Goal: Transaction & Acquisition: Purchase product/service

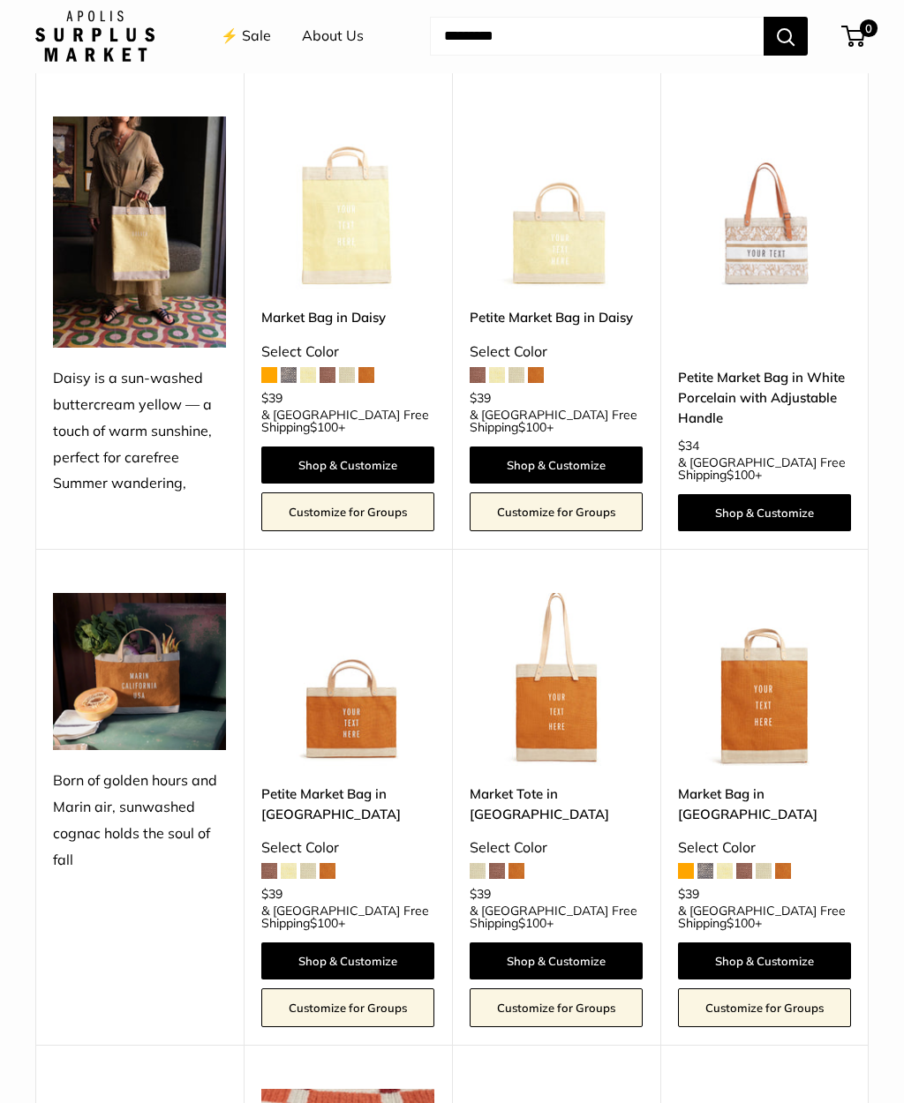
scroll to position [1562, 0]
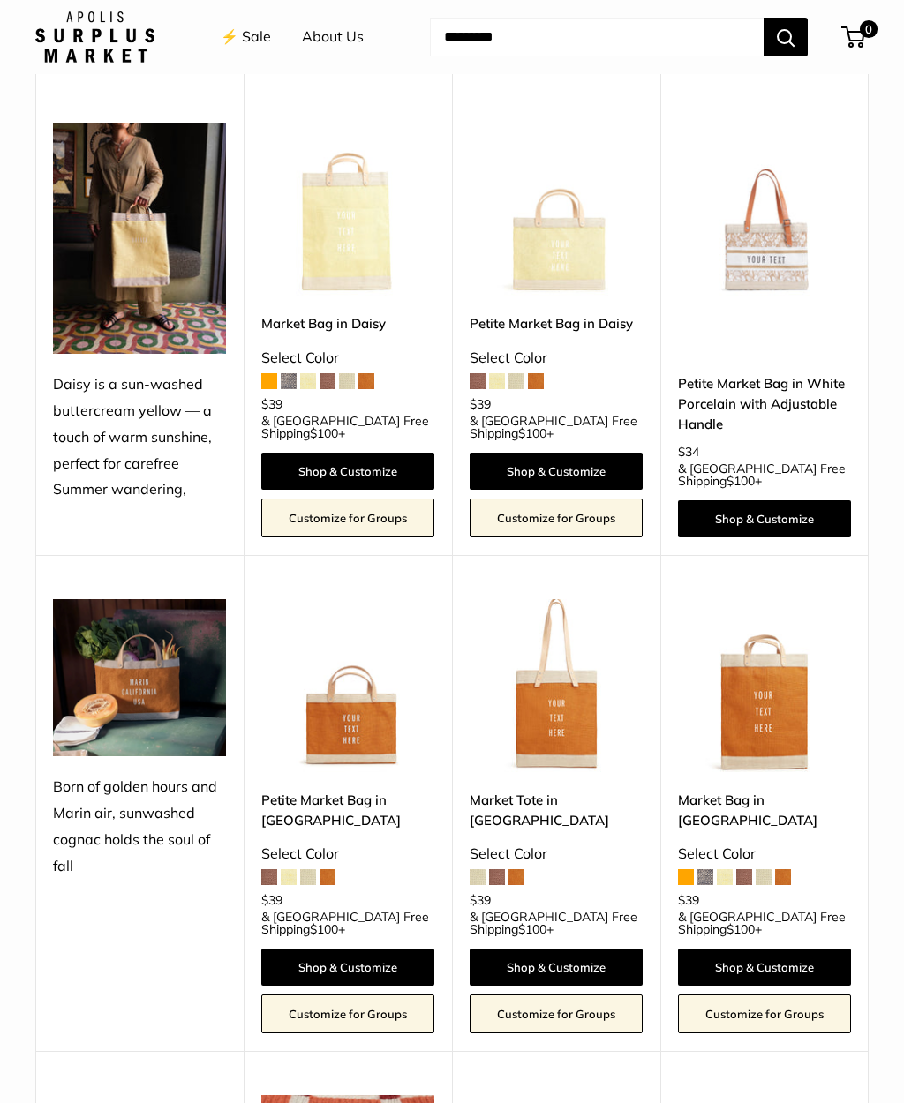
click at [591, 677] on img at bounding box center [555, 685] width 173 height 173
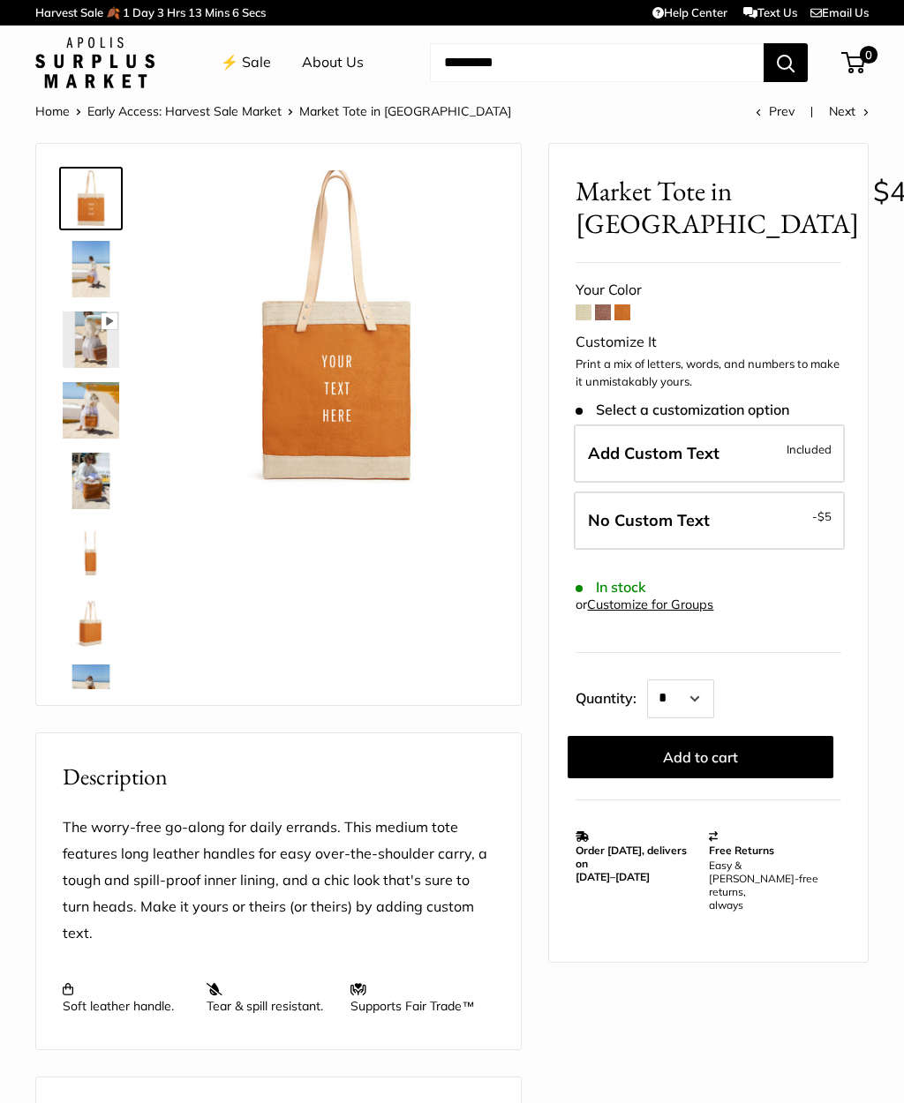
click at [580, 311] on span at bounding box center [583, 312] width 16 height 16
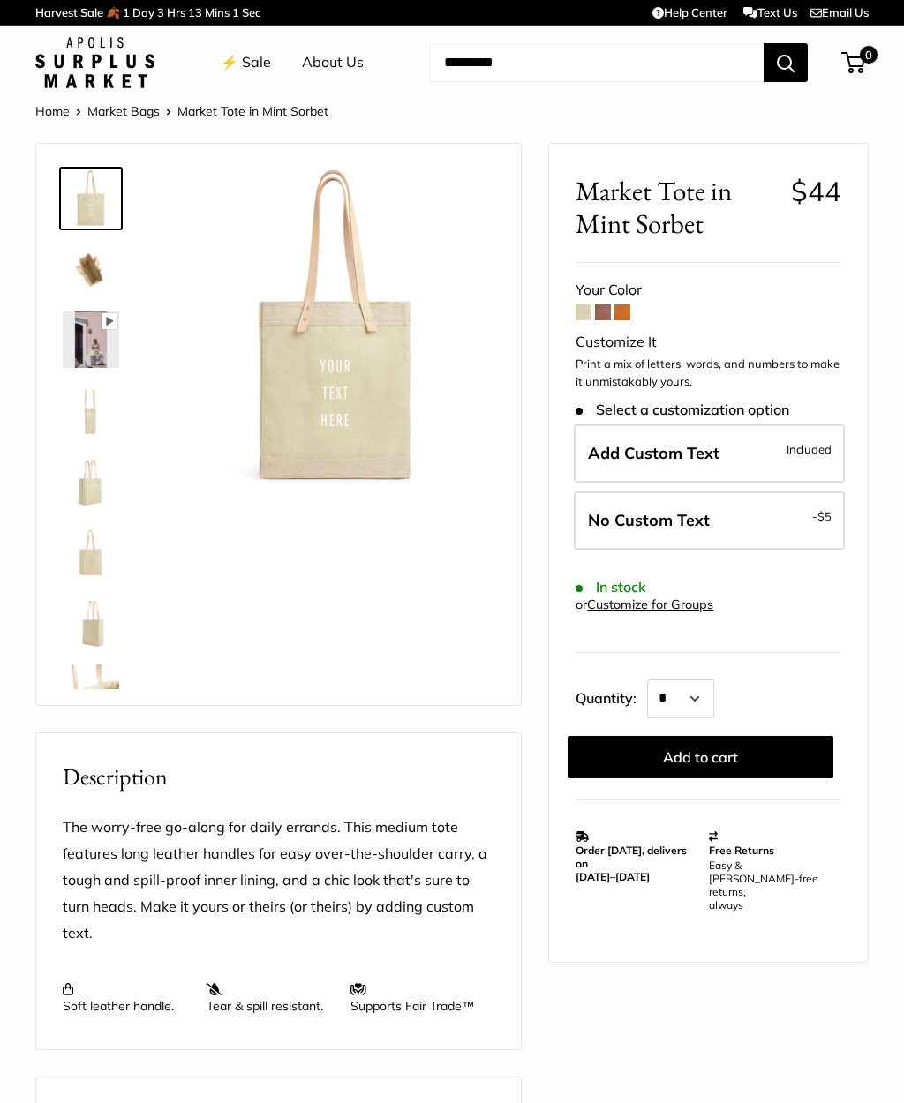
click at [600, 317] on span at bounding box center [603, 312] width 16 height 16
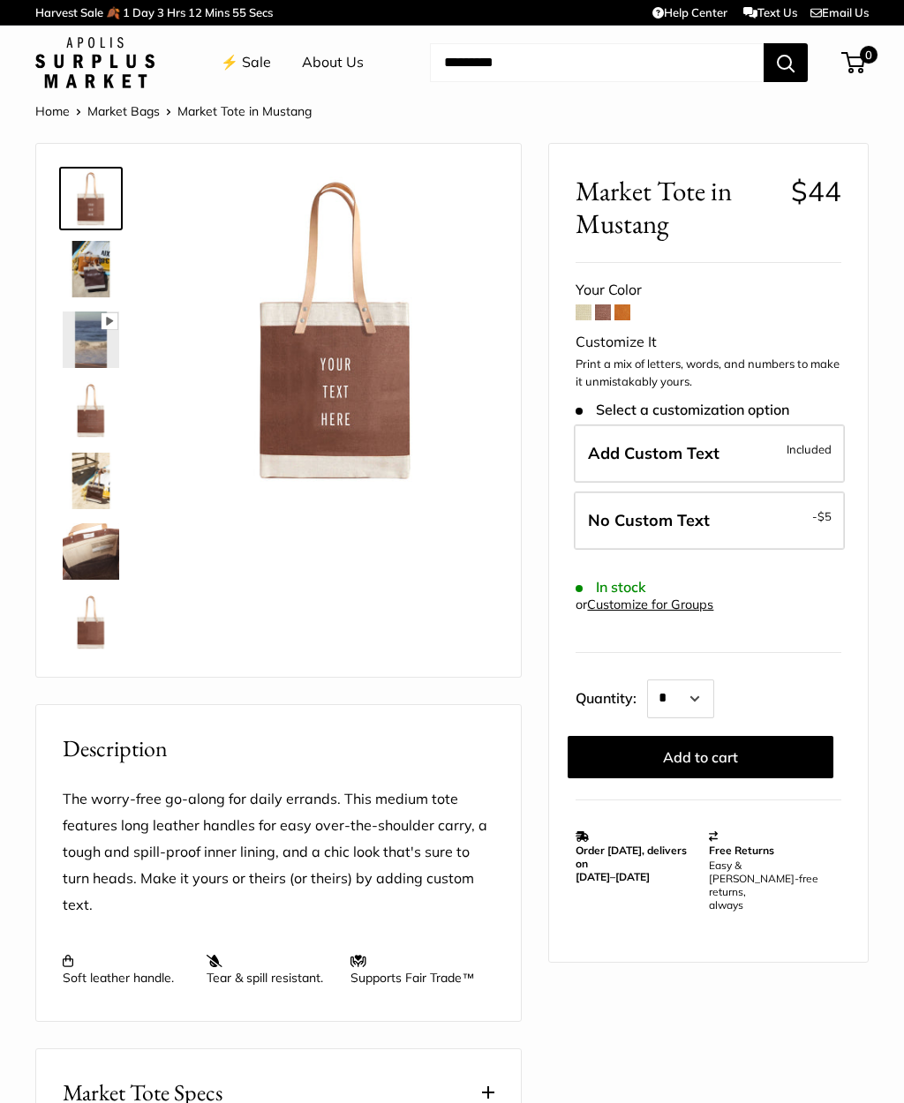
click at [85, 424] on img at bounding box center [91, 410] width 56 height 56
click at [392, 425] on img at bounding box center [335, 328] width 317 height 317
click at [84, 626] on img at bounding box center [91, 622] width 56 height 56
click at [396, 382] on img at bounding box center [335, 328] width 317 height 317
click at [79, 267] on img at bounding box center [91, 269] width 56 height 56
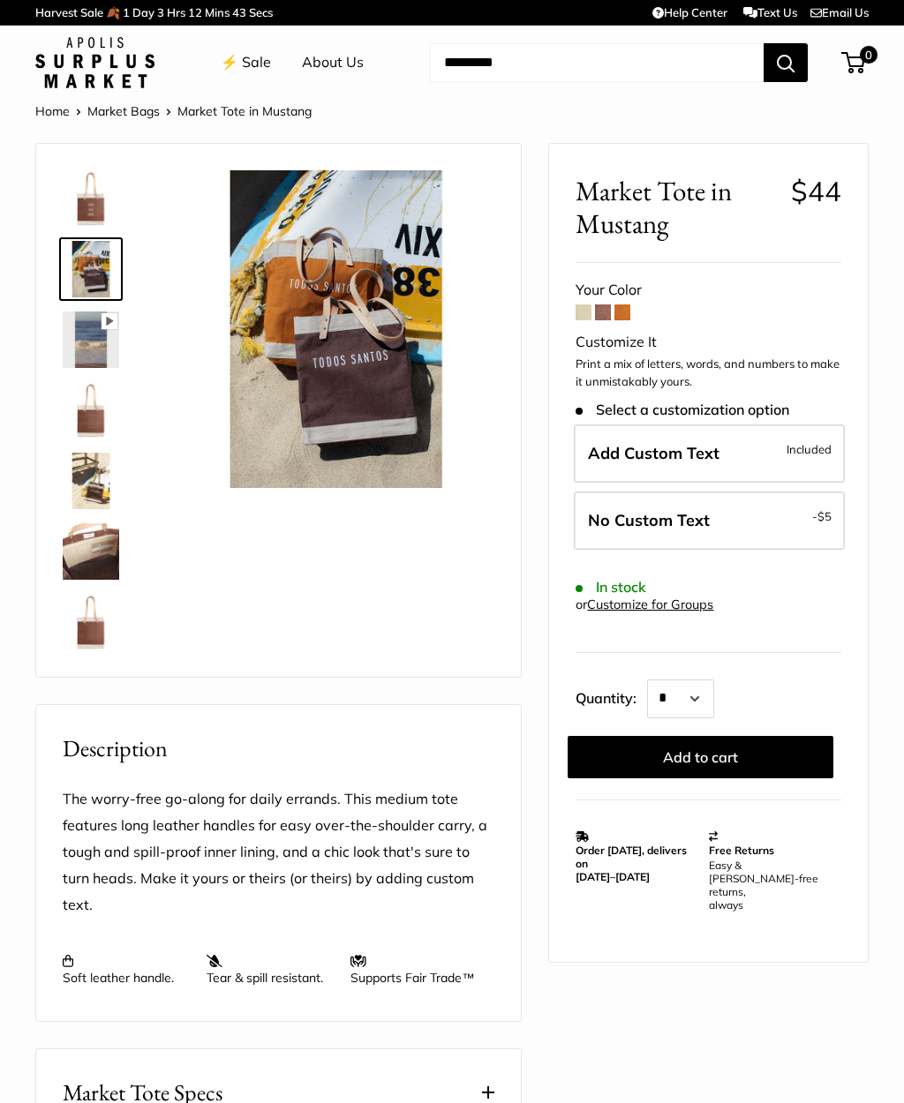
click at [435, 304] on img at bounding box center [335, 328] width 317 height 317
click at [107, 213] on img at bounding box center [91, 198] width 56 height 56
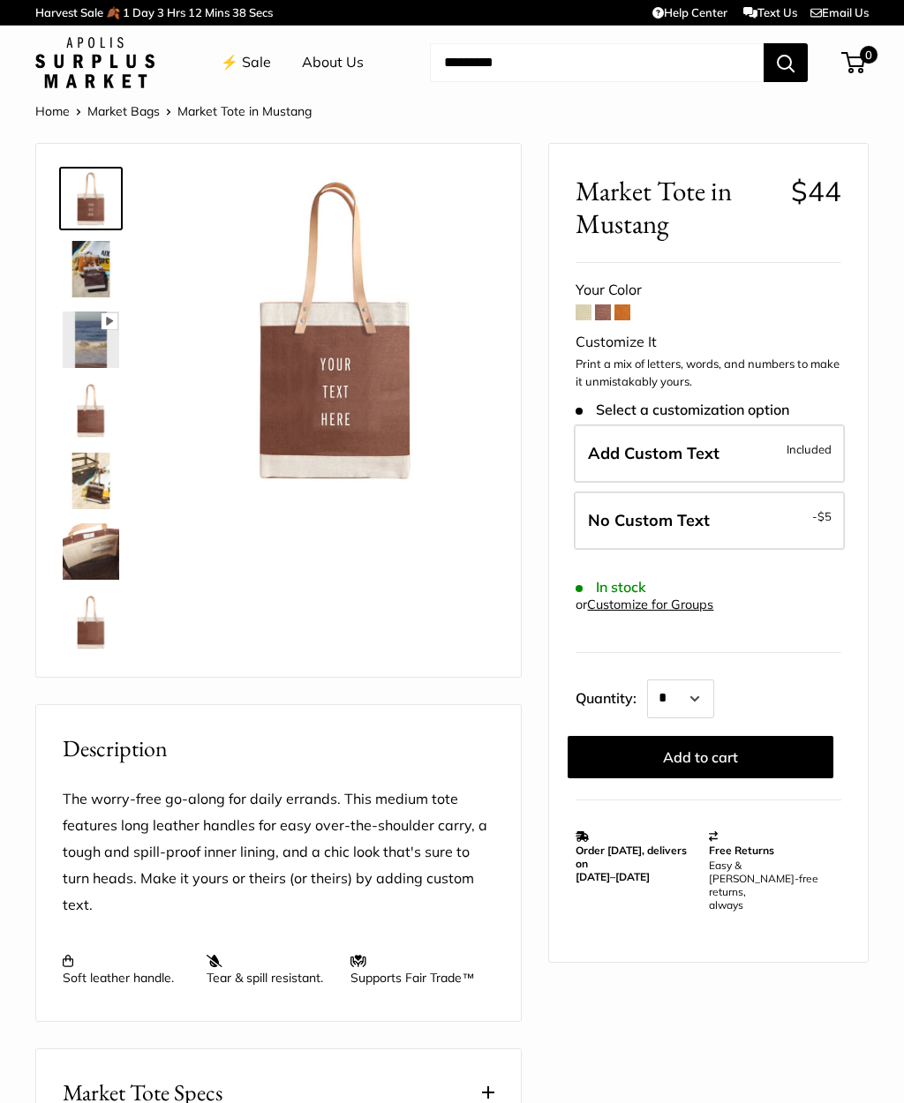
click at [92, 478] on img at bounding box center [91, 481] width 56 height 56
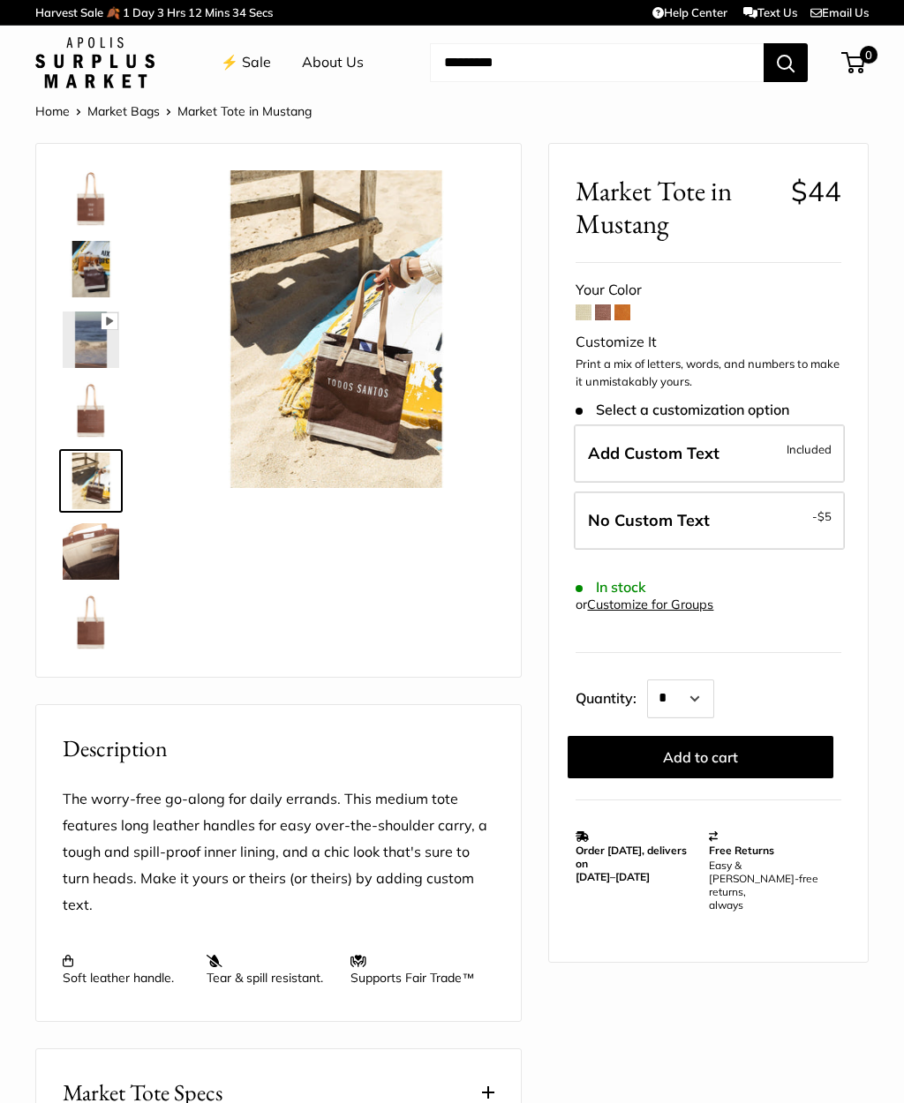
click at [629, 312] on span at bounding box center [622, 312] width 16 height 16
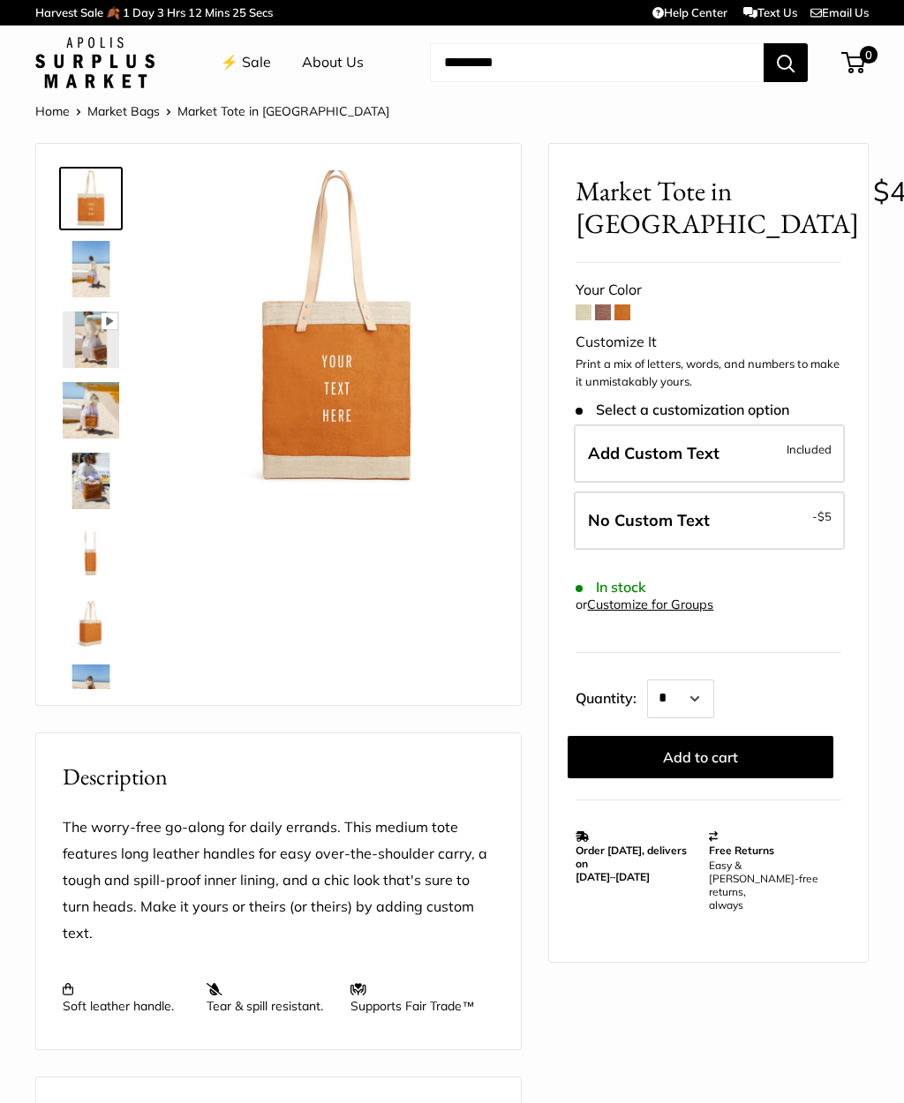
click at [95, 416] on img at bounding box center [91, 410] width 56 height 56
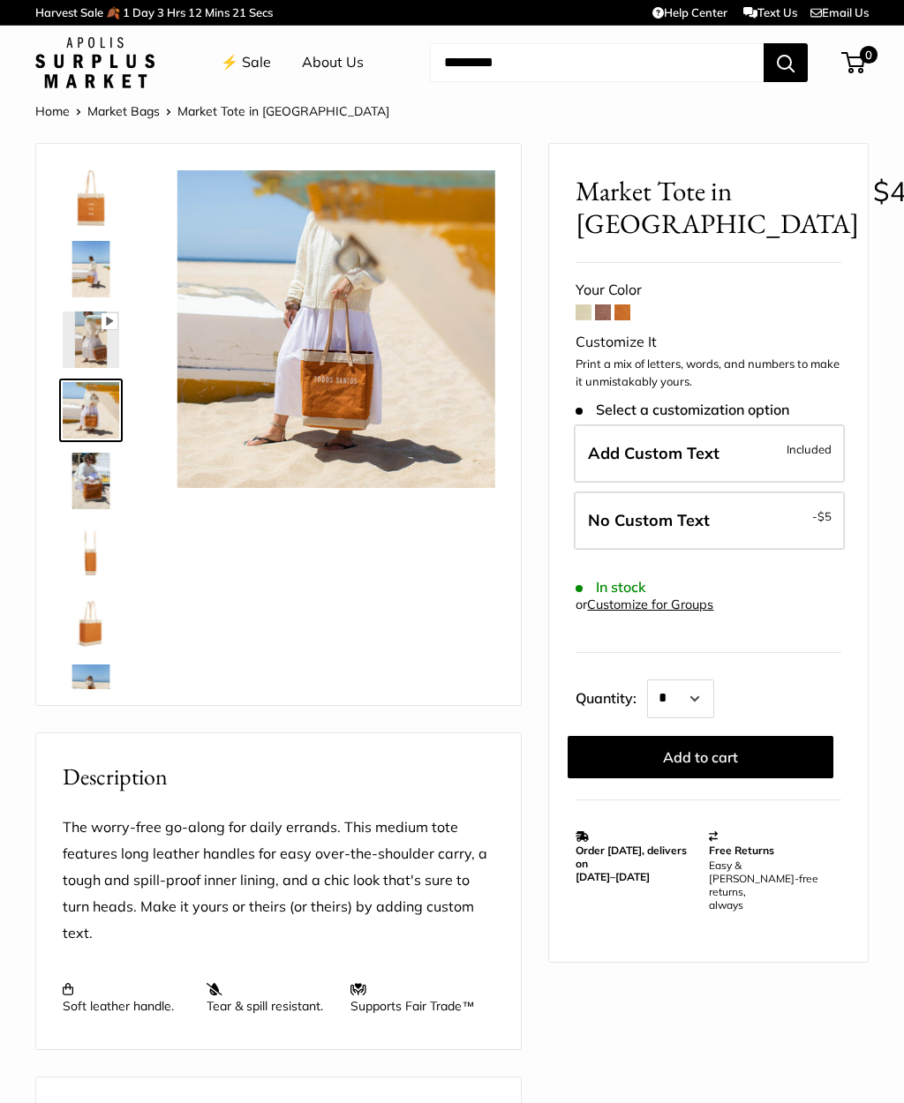
click at [93, 206] on img at bounding box center [91, 198] width 56 height 56
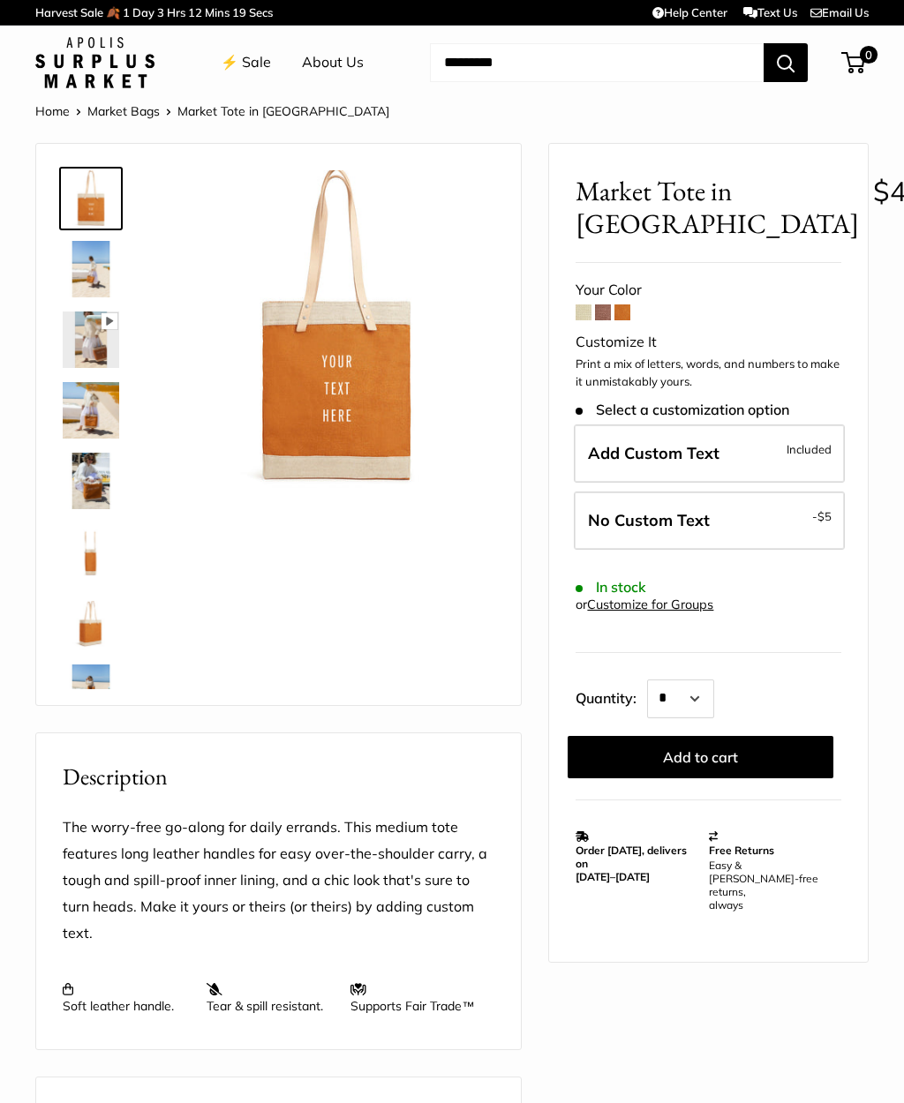
click at [81, 285] on img at bounding box center [91, 269] width 56 height 56
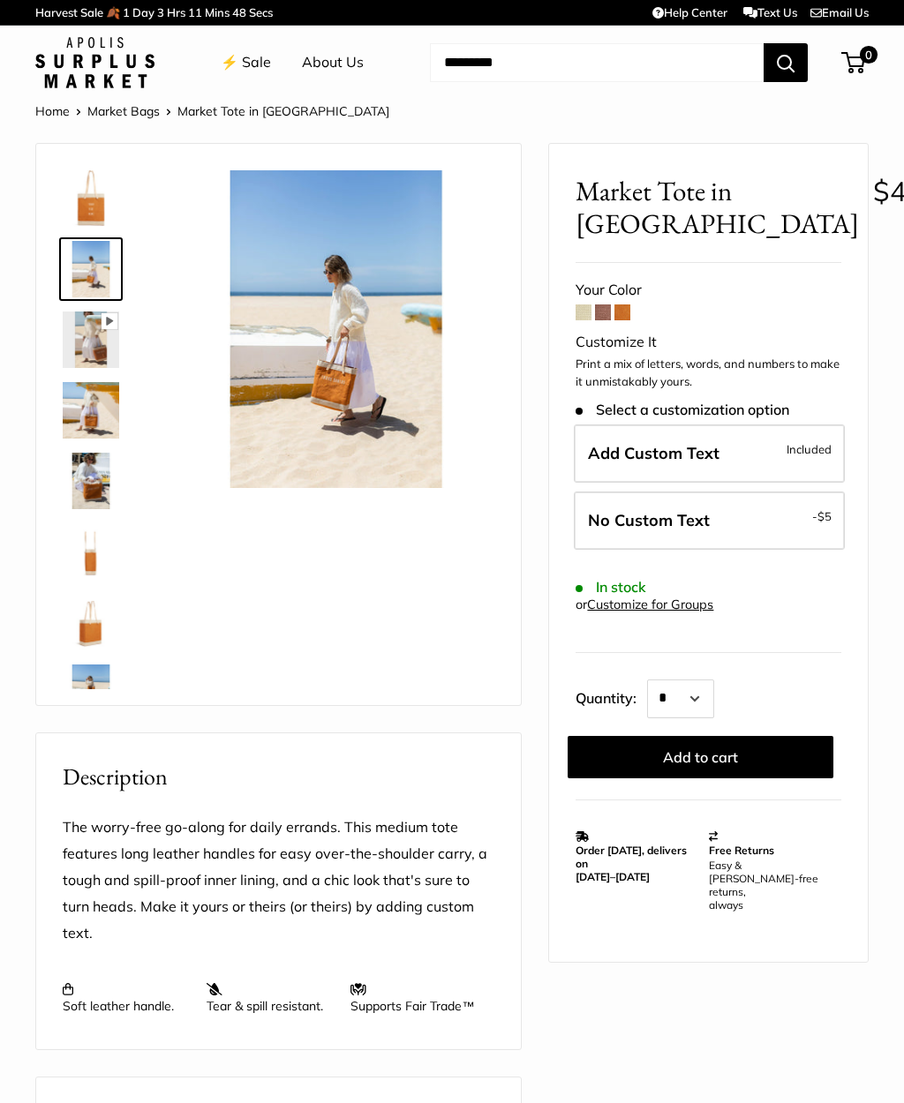
click at [74, 563] on img at bounding box center [91, 551] width 56 height 56
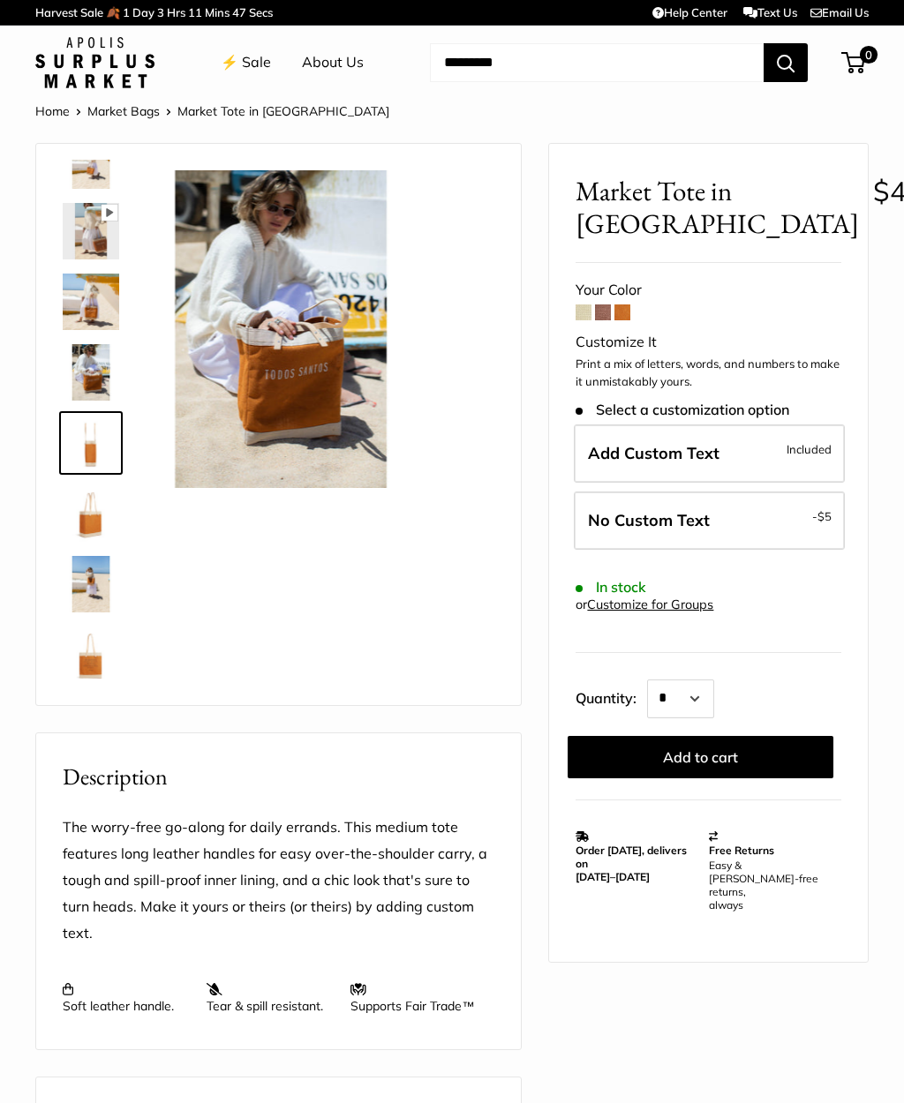
scroll to position [125, 0]
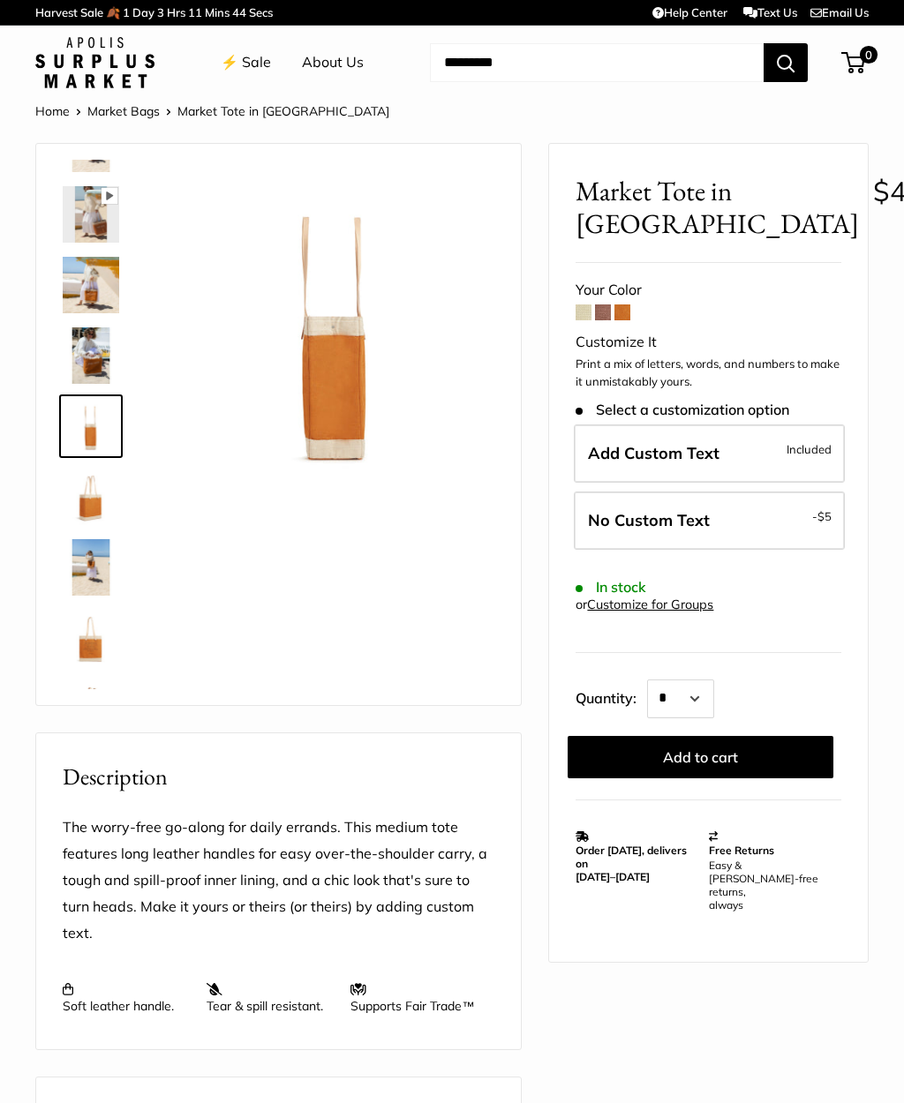
click at [91, 363] on img at bounding box center [91, 355] width 56 height 56
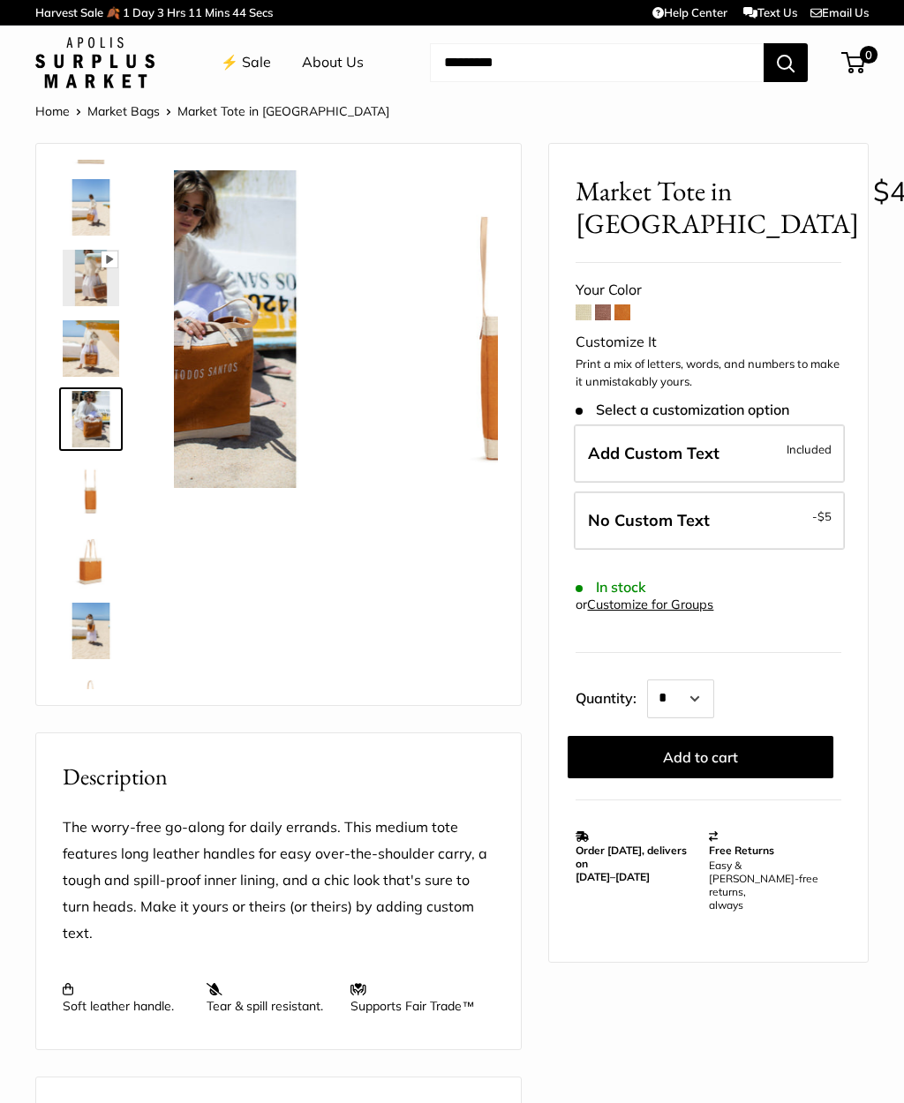
scroll to position [55, 0]
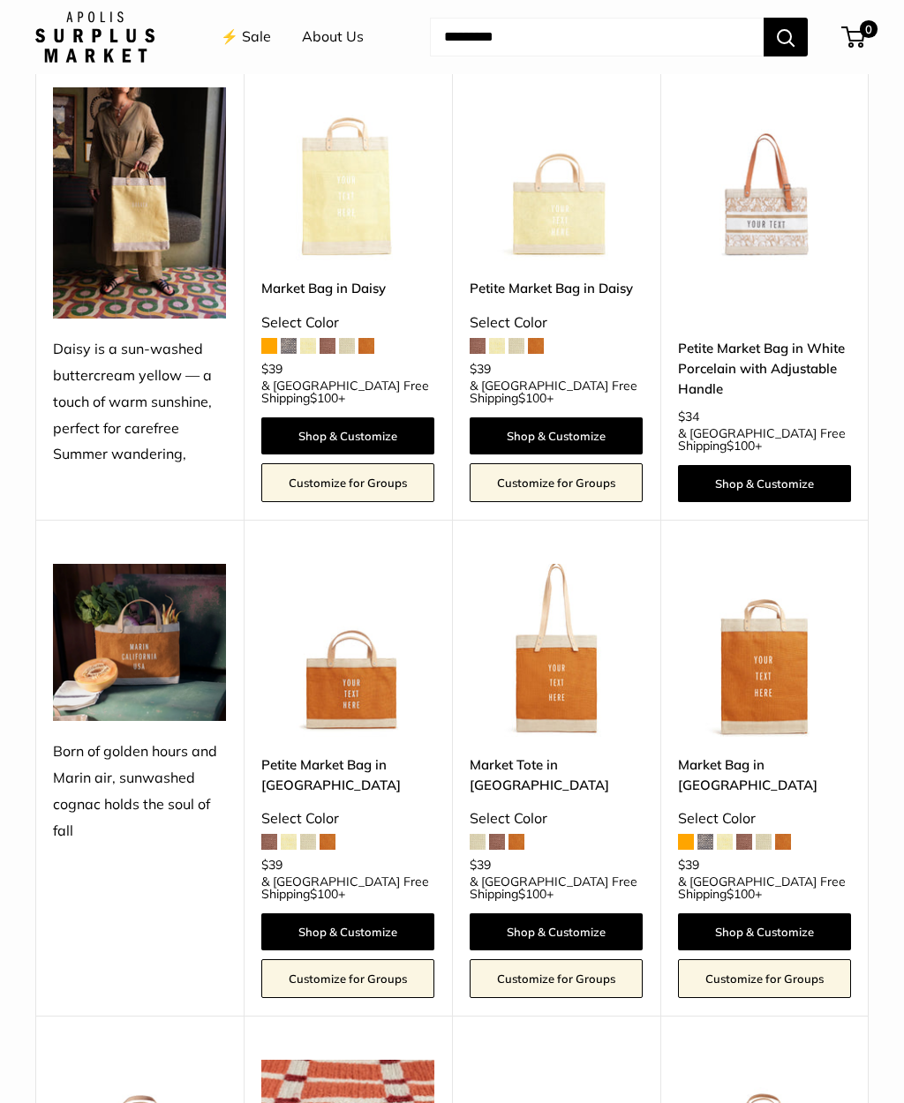
scroll to position [1579, 0]
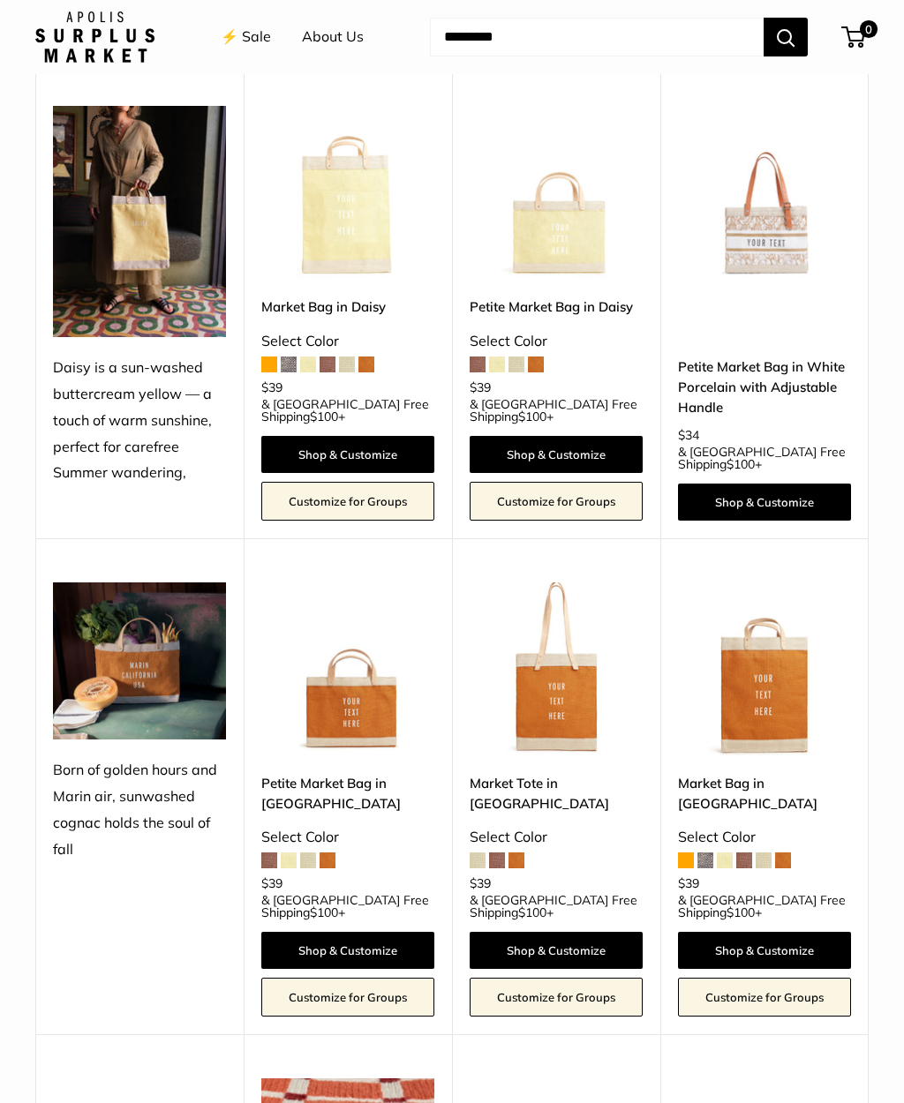
click at [579, 646] on img at bounding box center [555, 668] width 173 height 173
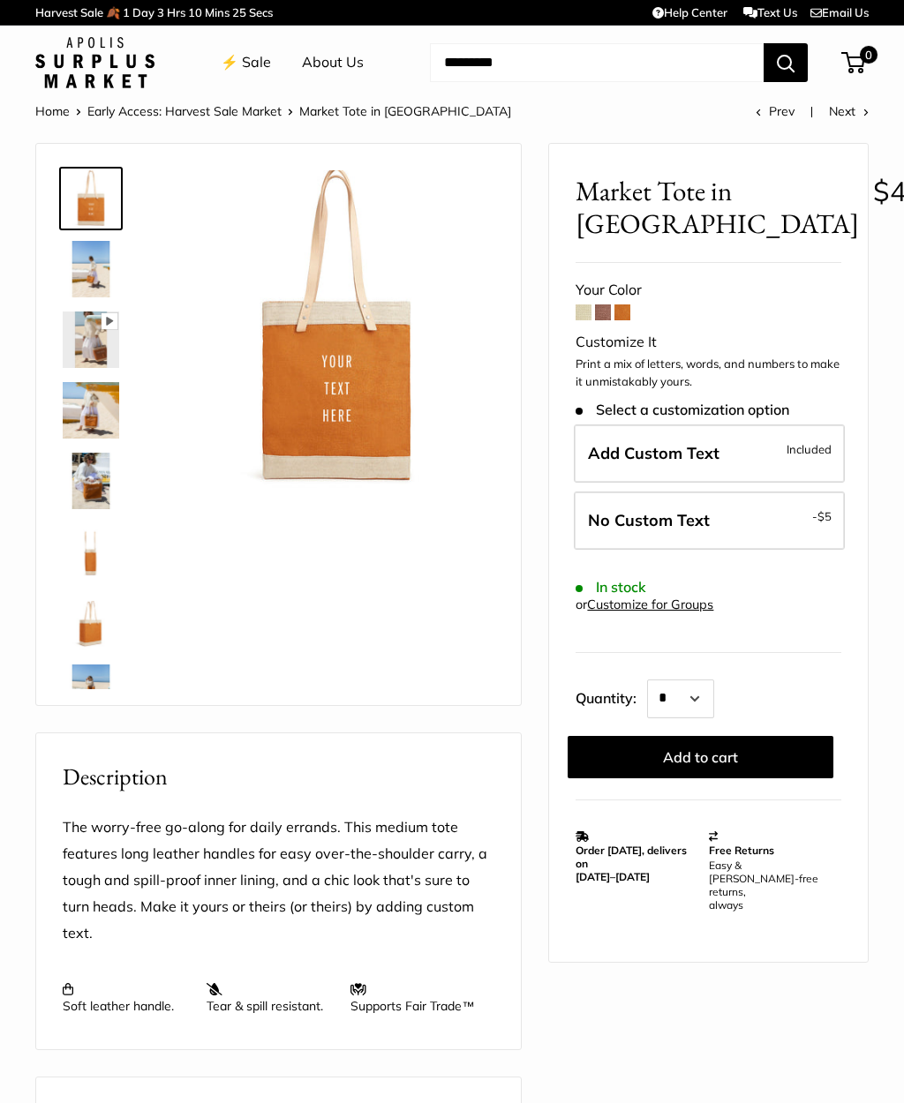
click at [671, 456] on span "Add Custom Text" at bounding box center [653, 453] width 131 height 20
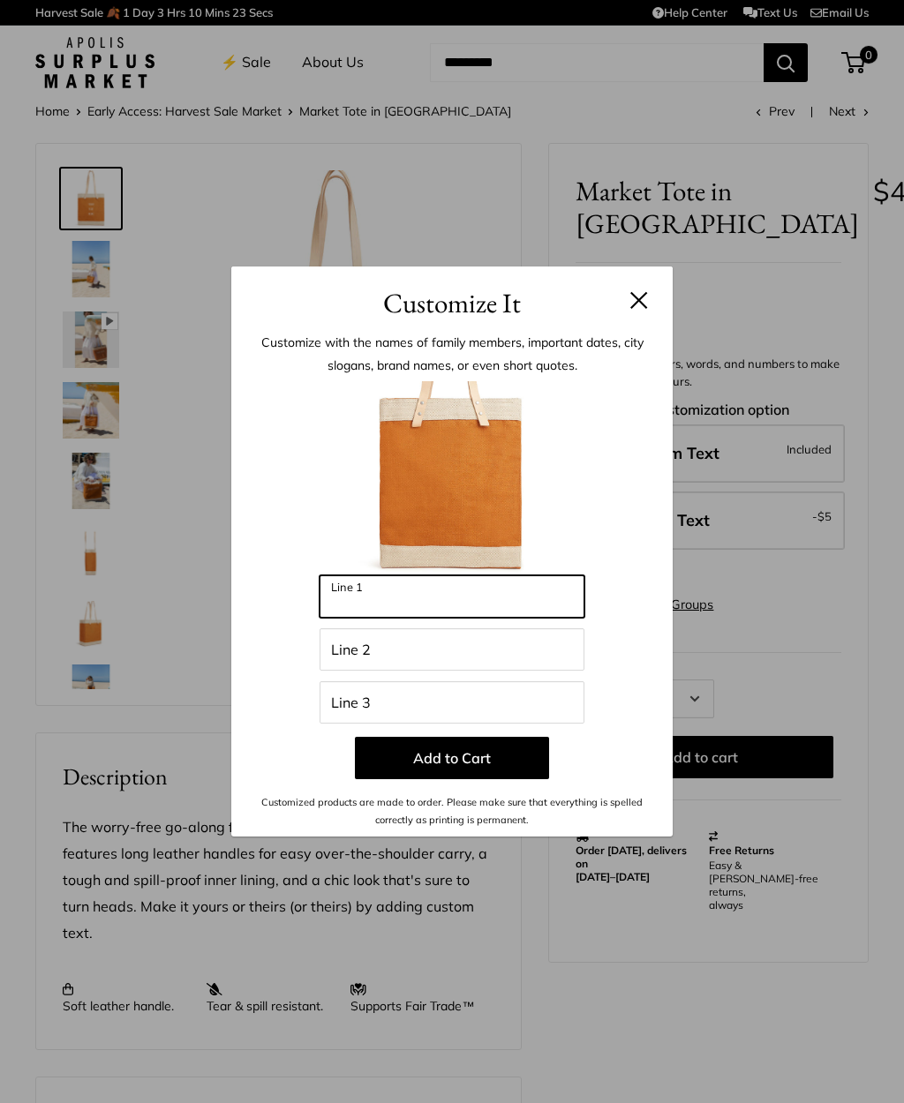
click at [469, 598] on input "Line 1" at bounding box center [451, 596] width 265 height 42
type input "*"
click at [639, 300] on button at bounding box center [639, 300] width 18 height 18
